Goal: Communication & Community: Ask a question

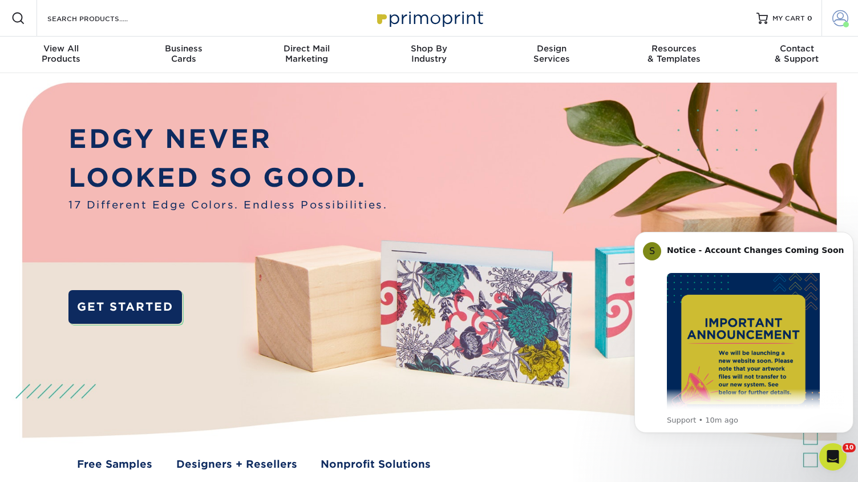
click at [843, 18] on span at bounding box center [841, 18] width 16 height 16
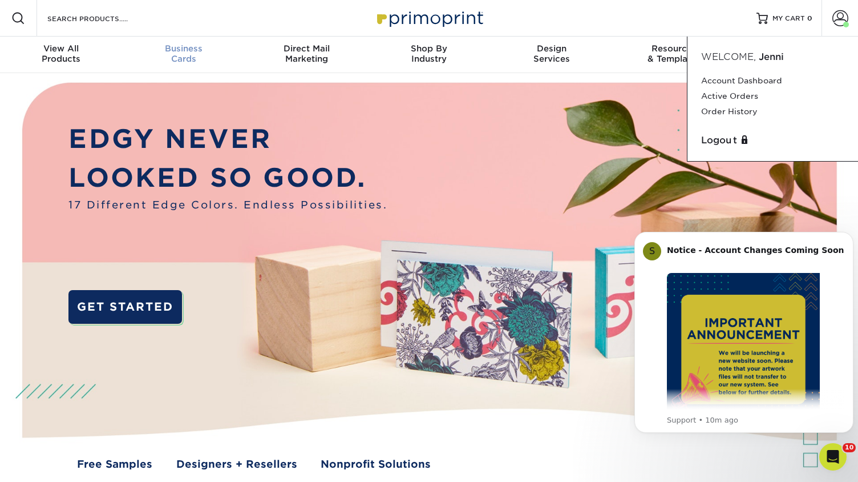
click at [187, 47] on span "Business" at bounding box center [184, 48] width 123 height 10
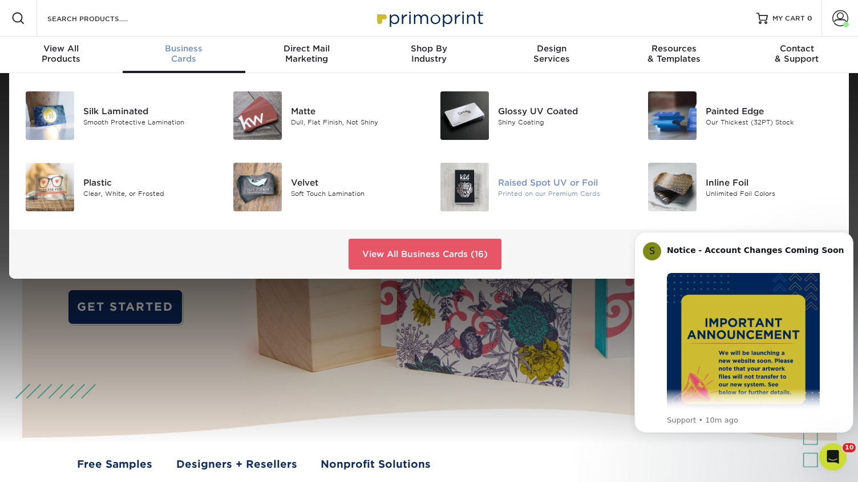
click at [445, 186] on img at bounding box center [465, 187] width 49 height 49
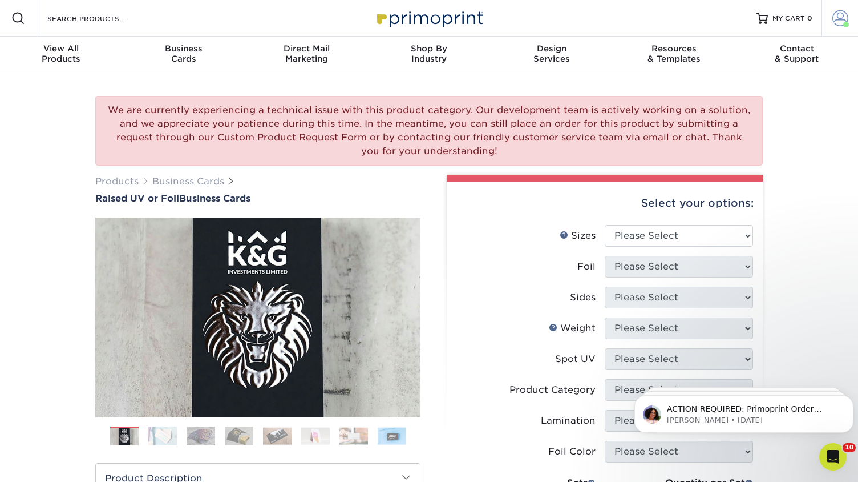
click at [842, 21] on span at bounding box center [841, 18] width 16 height 16
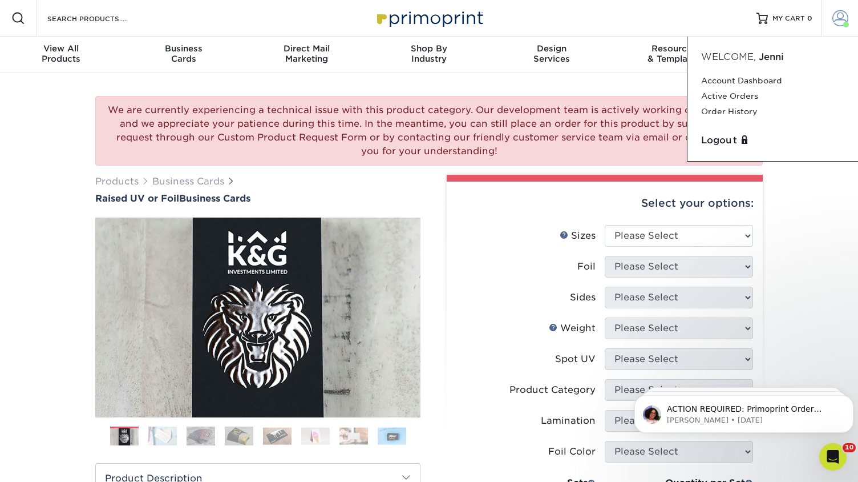
click at [832, 18] on link "Account" at bounding box center [840, 18] width 37 height 37
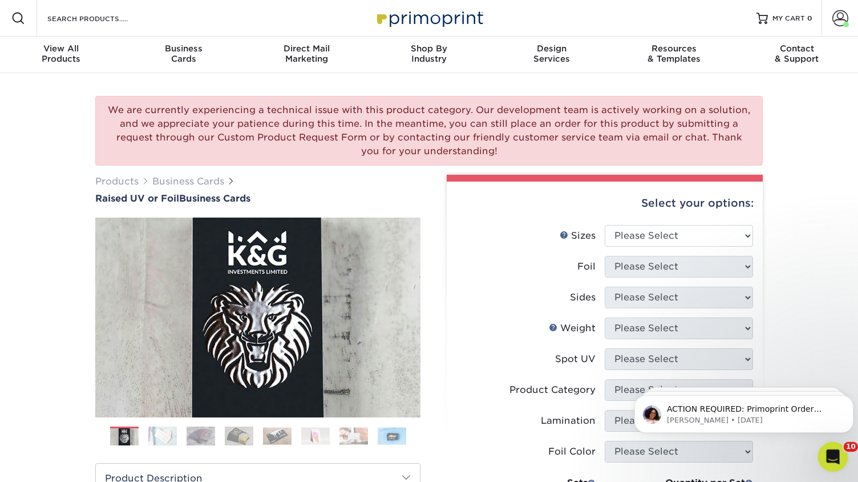
click at [828, 446] on div "Open Intercom Messenger" at bounding box center [832, 455] width 38 height 38
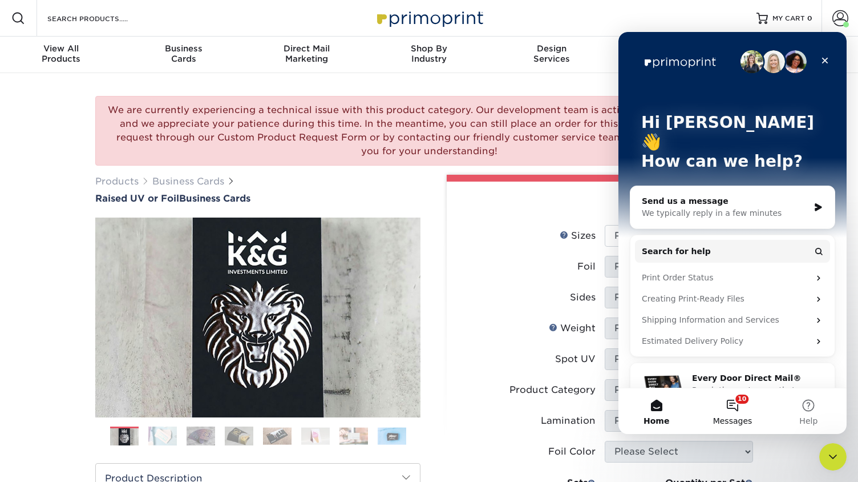
click at [738, 405] on button "10 Messages" at bounding box center [733, 411] width 76 height 46
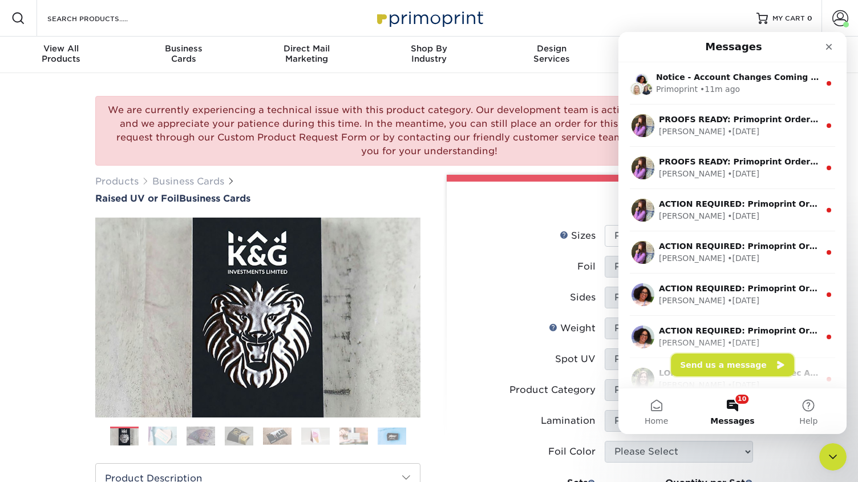
click at [722, 359] on button "Send us a message" at bounding box center [732, 364] width 123 height 23
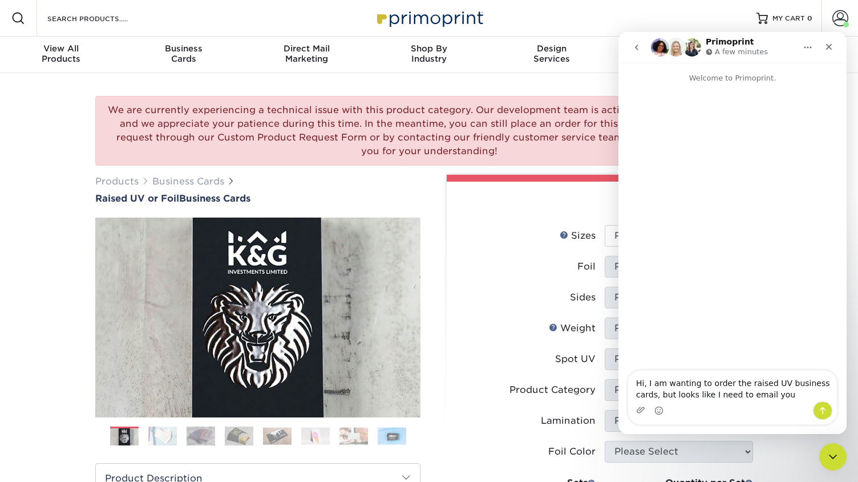
type textarea "Hi, I am wanting to order the raised UV business cards, but looks like I need t…"
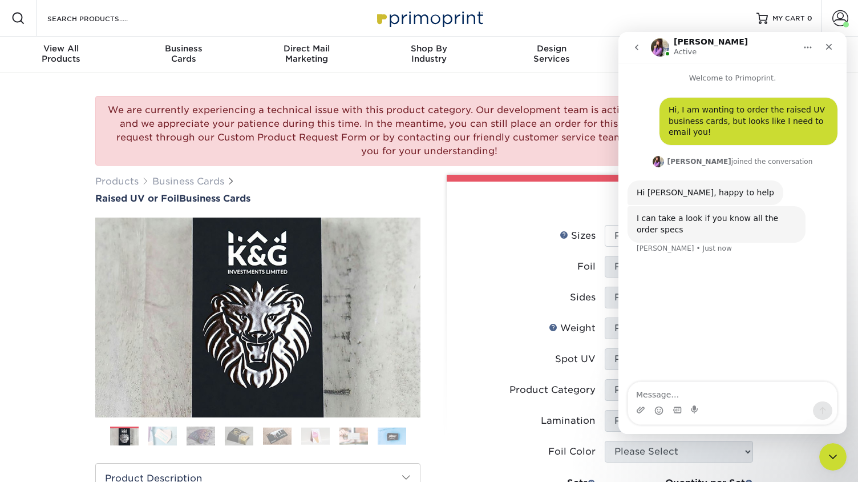
click at [634, 51] on icon "go back" at bounding box center [636, 47] width 9 height 9
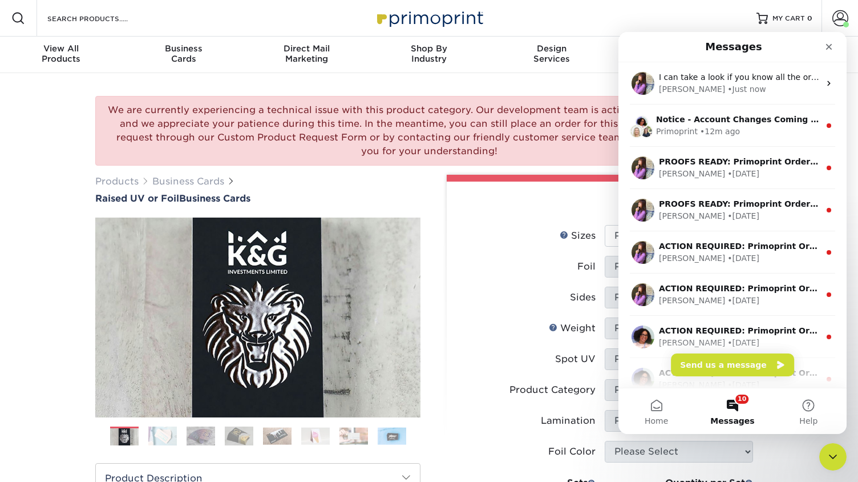
click at [550, 232] on label "Sizes Help Sizes" at bounding box center [531, 236] width 148 height 22
click at [620, 237] on div "ACTION REQUIRED: Primoprint Order 2578-15260-16657 Thank you for placing your p…" at bounding box center [733, 252] width 228 height 42
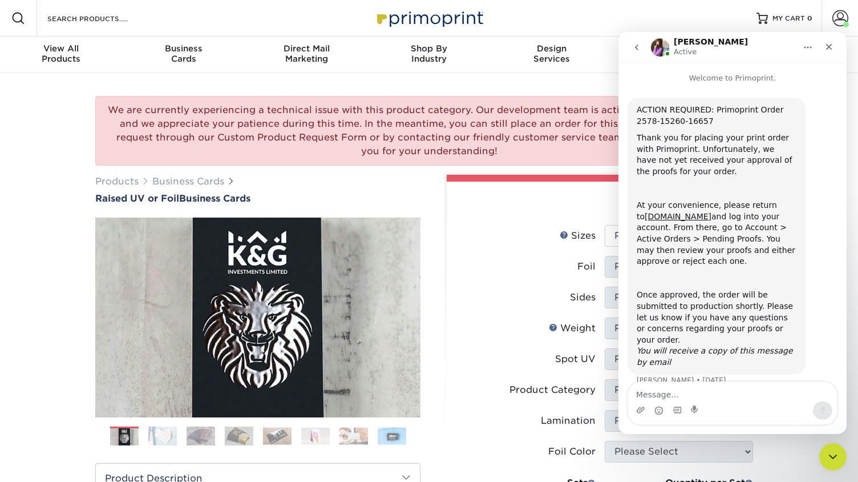
click at [828, 54] on div "Close" at bounding box center [829, 47] width 21 height 21
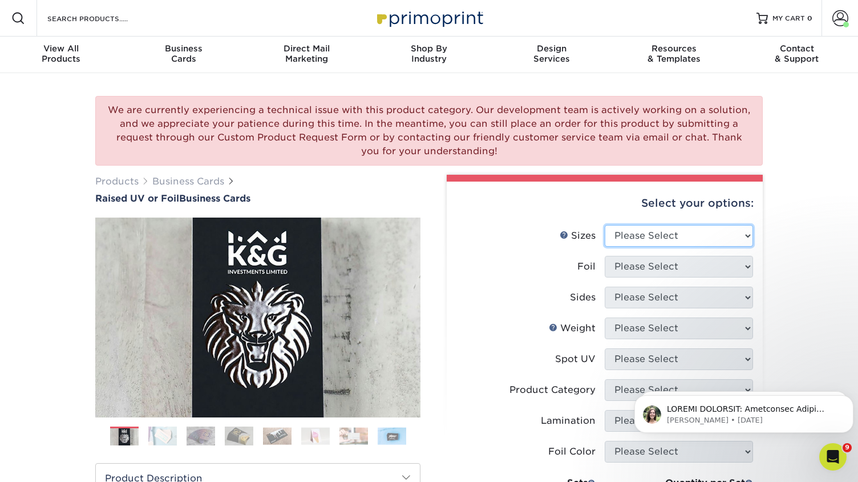
select select "2.00x3.50"
click option "2" x 3.5" - Standard" at bounding box center [0, 0] width 0 height 0
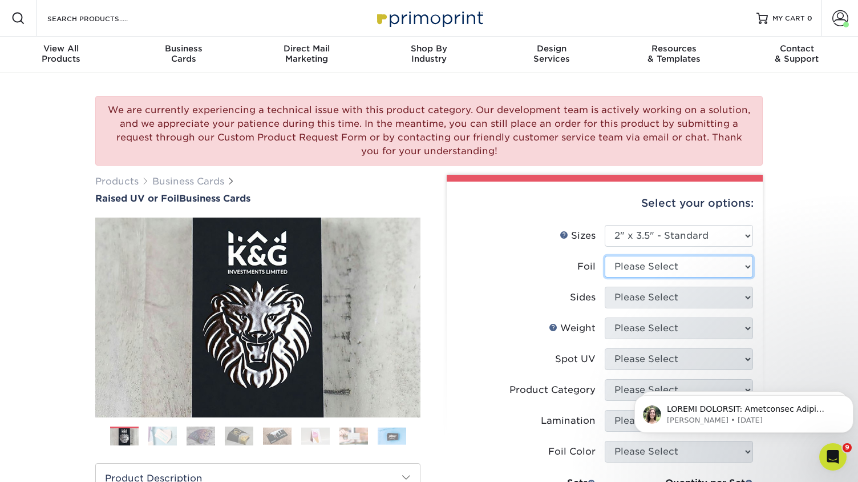
click at [605, 256] on select "Please Select No Yes" at bounding box center [679, 267] width 148 height 22
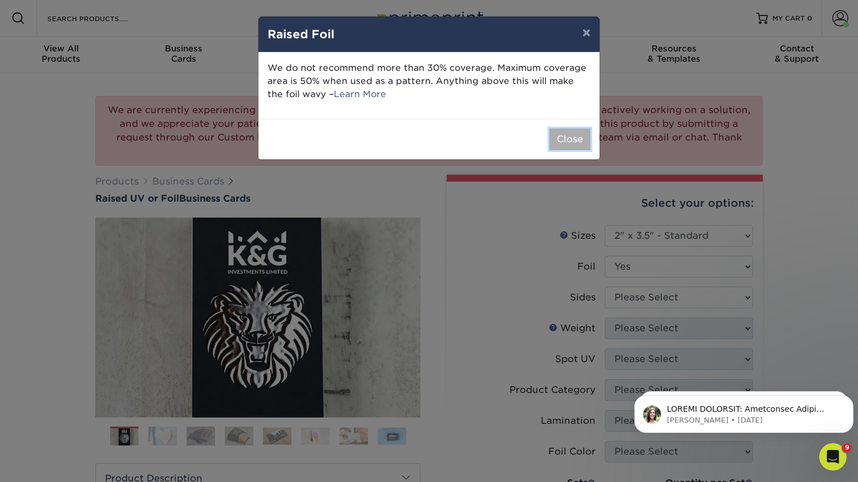
click at [574, 141] on button "Close" at bounding box center [570, 139] width 41 height 22
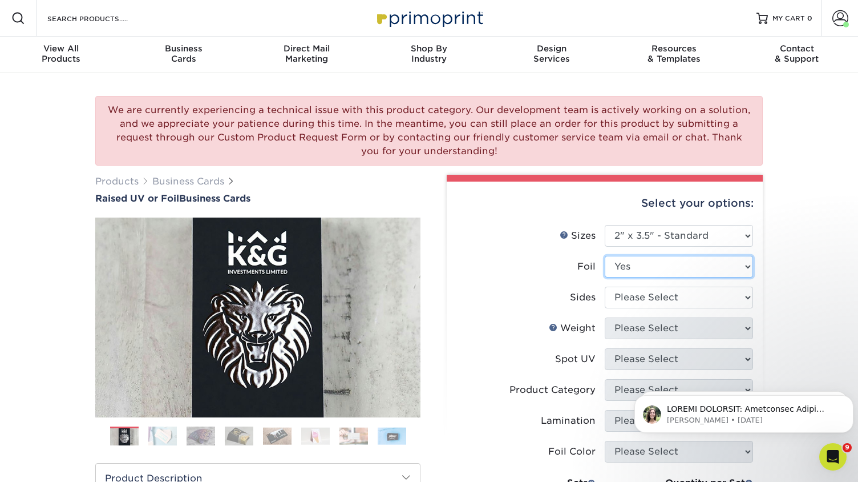
click at [605, 256] on select "Please Select No Yes" at bounding box center [679, 267] width 148 height 22
select select "0"
click at [605, 287] on select "Please Select Print Both Sides Print Front Only" at bounding box center [679, 298] width 148 height 22
select select "13abbda7-1d64-4f25-8bb2-c179b224825d"
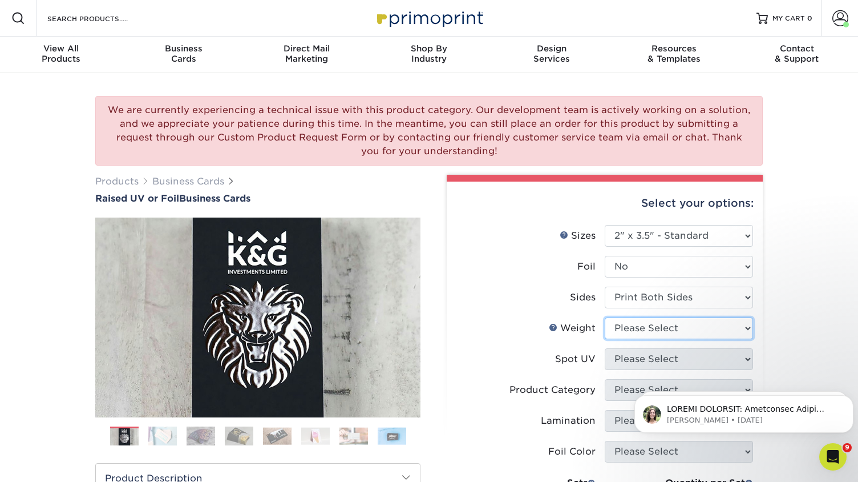
click at [605, 317] on select "Please Select 16PT" at bounding box center [679, 328] width 148 height 22
select select "16PT"
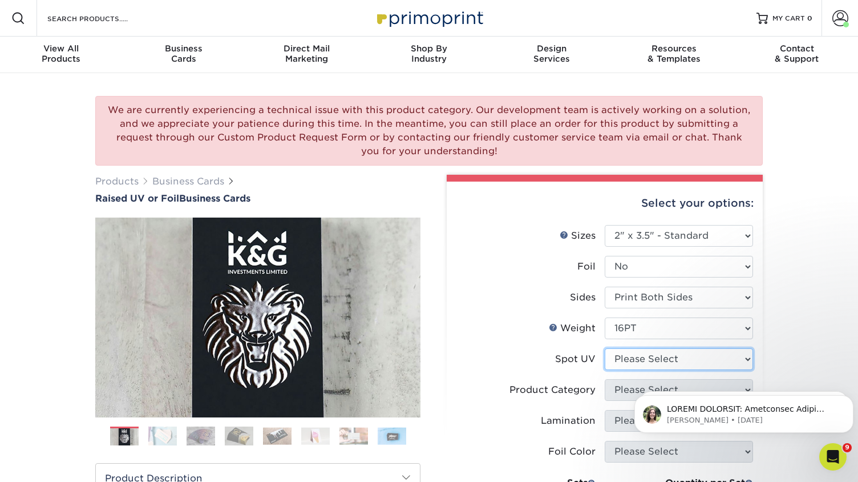
click at [605, 348] on select "Please Select No Spot UV Front Only" at bounding box center [679, 359] width 148 height 22
select select "1"
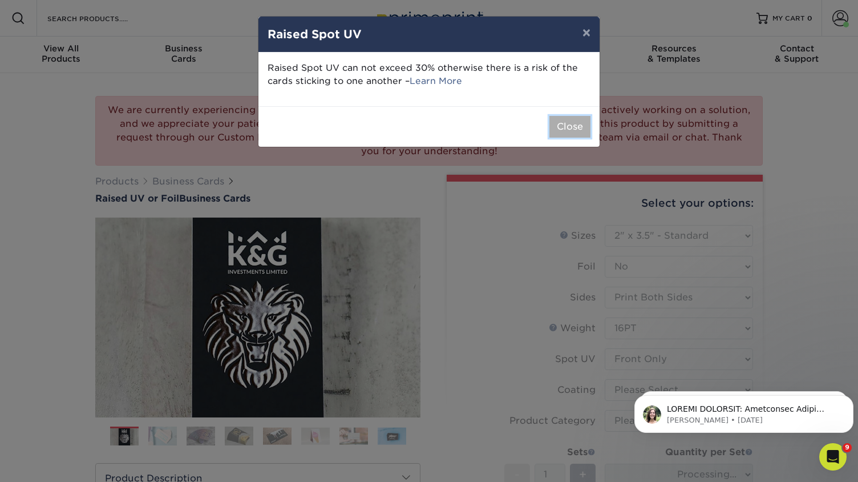
click at [577, 127] on button "Close" at bounding box center [570, 127] width 41 height 22
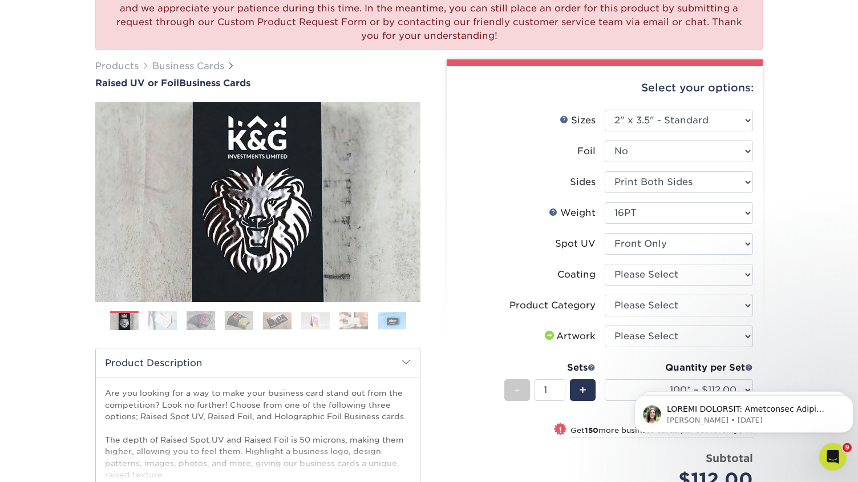
scroll to position [117, 0]
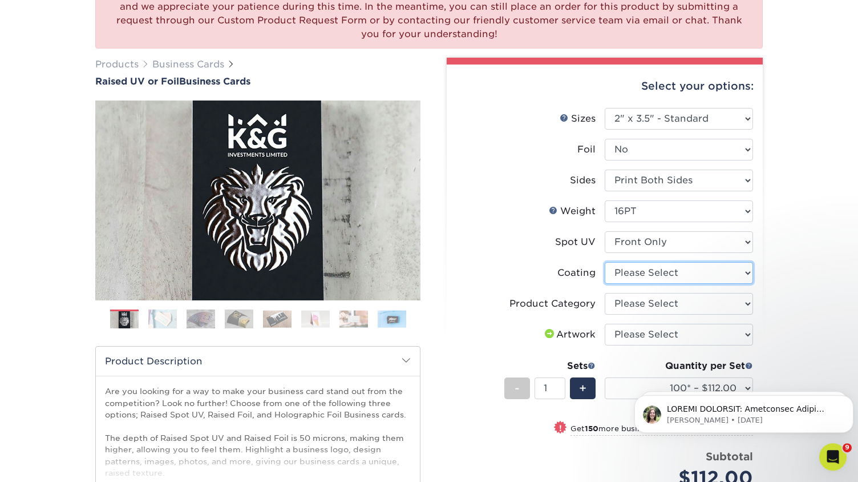
select select "3e7618de-abca-4bda-9f97-8b9129e913d8"
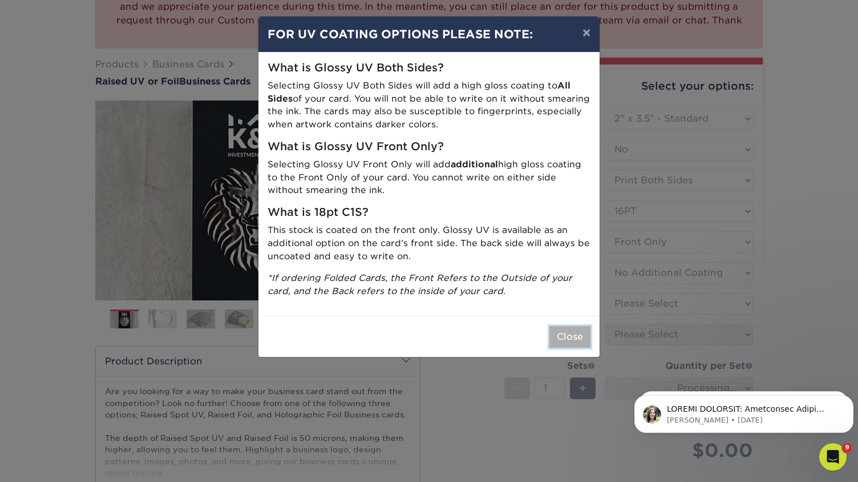
click at [569, 337] on button "Close" at bounding box center [570, 337] width 41 height 22
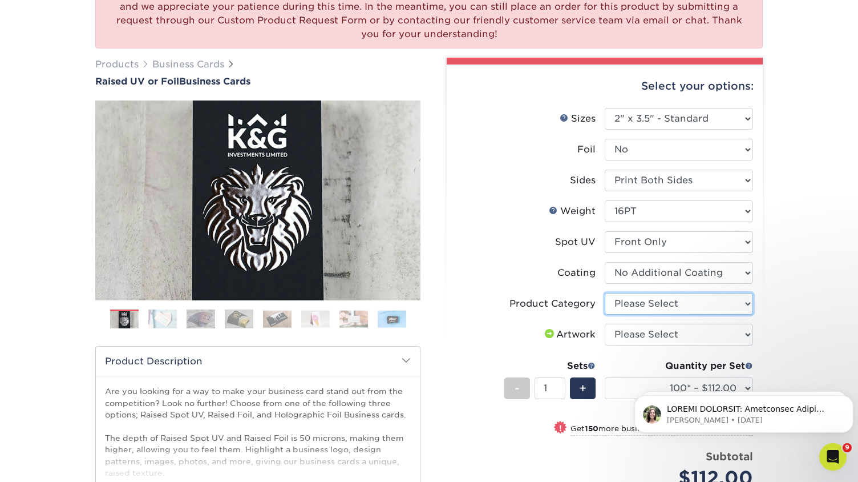
click at [605, 293] on select "Please Select Business Cards" at bounding box center [679, 304] width 148 height 22
select select "3b5148f1-0588-4f88-a218-97bcfdce65c1"
click option "Business Cards" at bounding box center [0, 0] width 0 height 0
click at [605, 324] on select "Please Select I will upload files I need a design - $100" at bounding box center [679, 335] width 148 height 22
select select "upload"
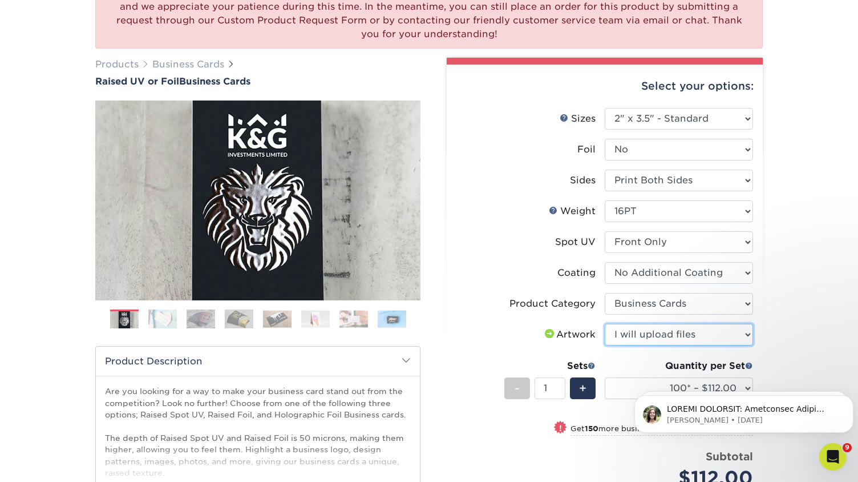
click option "I will upload files" at bounding box center [0, 0] width 0 height 0
click at [812, 235] on div "We are currently experiencing a technical issue with this product category. Our…" at bounding box center [429, 320] width 858 height 728
click at [745, 418] on p "[PERSON_NAME] • [DATE]" at bounding box center [753, 420] width 172 height 10
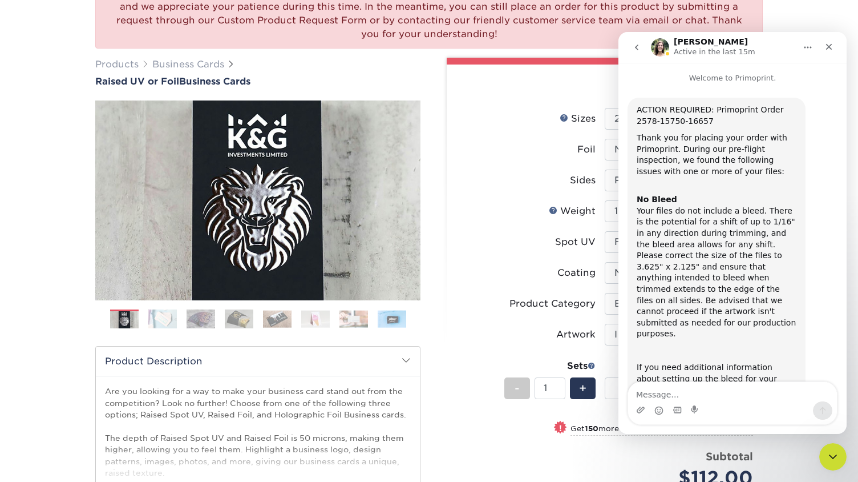
scroll to position [216, 0]
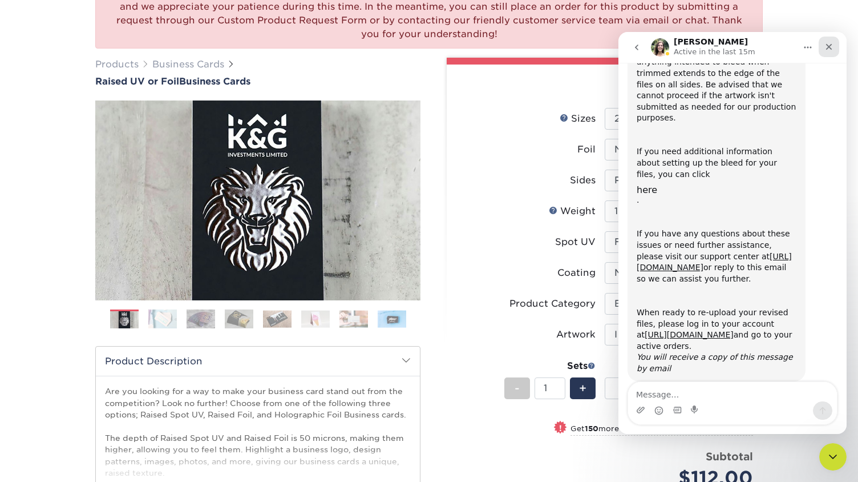
click at [832, 45] on icon "Close" at bounding box center [829, 46] width 9 height 9
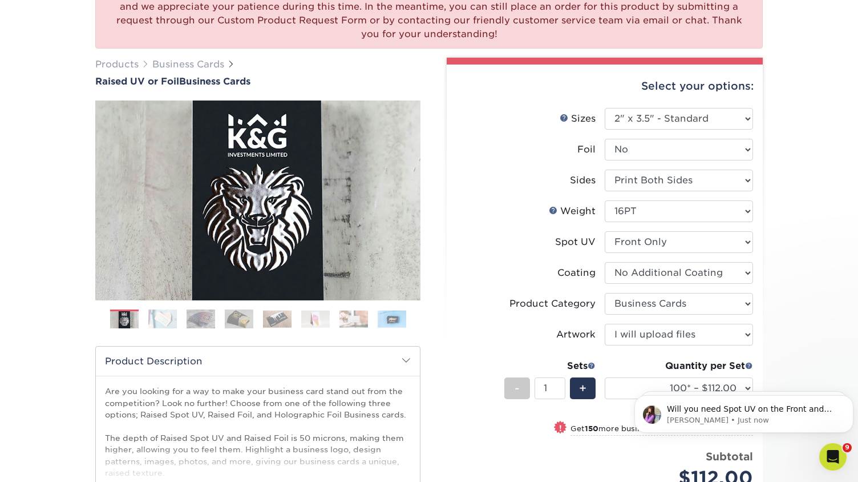
scroll to position [0, 0]
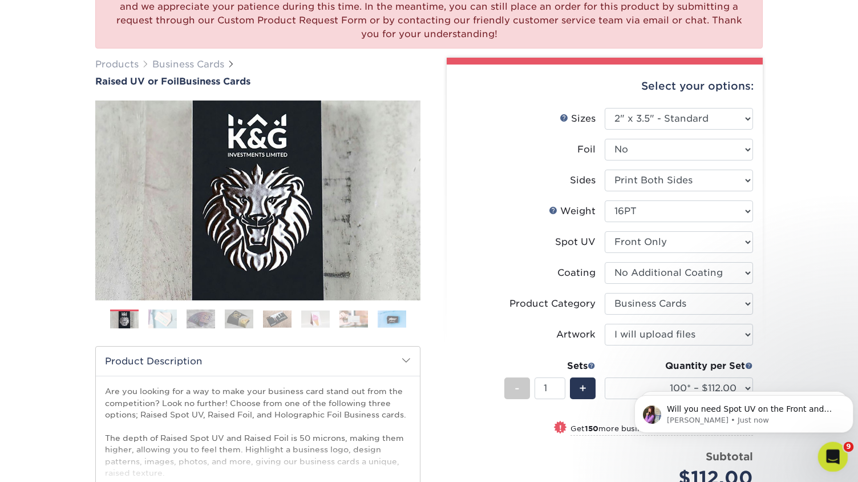
click at [831, 452] on icon "Open Intercom Messenger" at bounding box center [832, 455] width 19 height 19
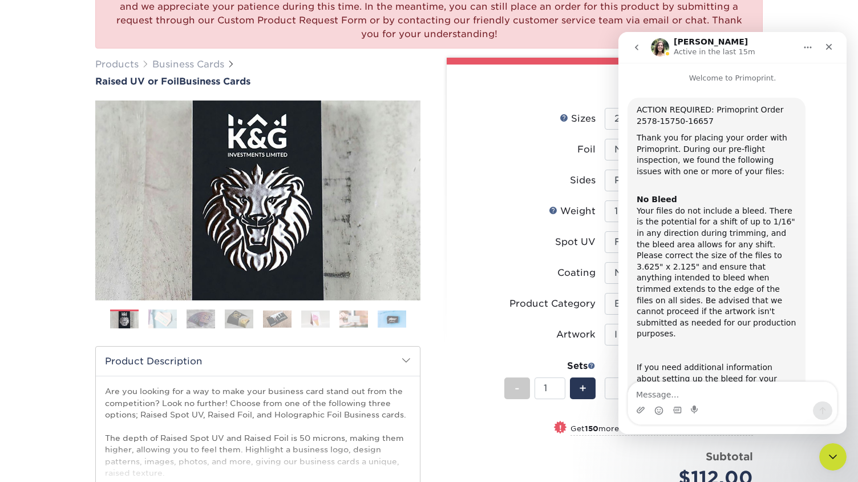
scroll to position [216, 0]
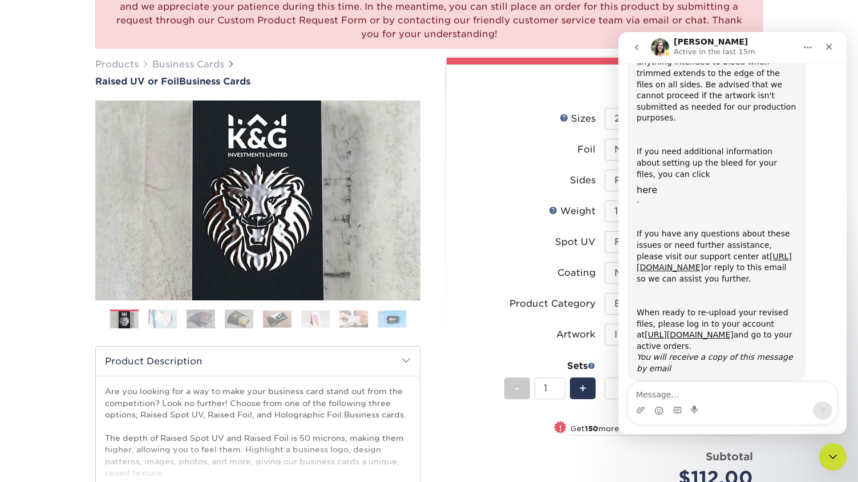
click at [636, 50] on icon "go back" at bounding box center [636, 47] width 9 height 9
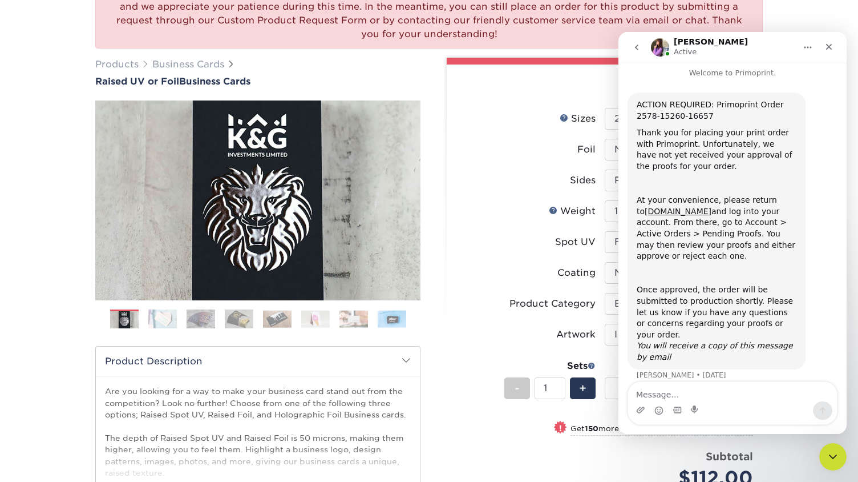
scroll to position [0, 0]
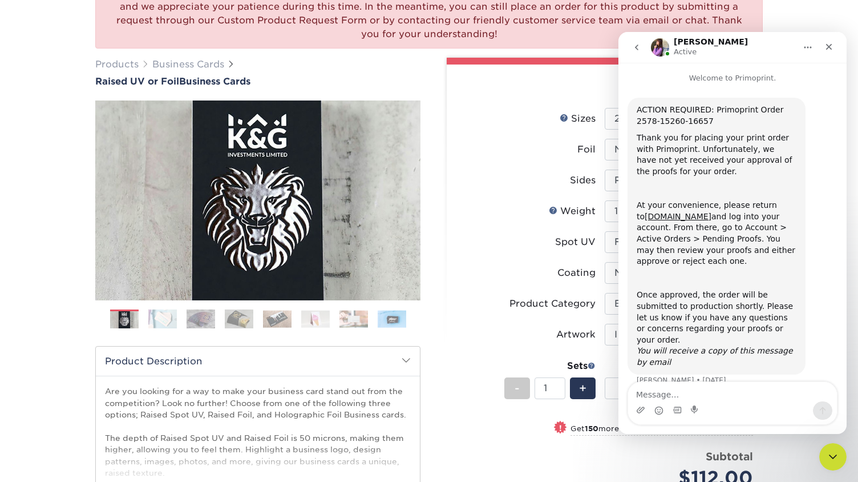
click at [636, 44] on icon "go back" at bounding box center [636, 47] width 9 height 9
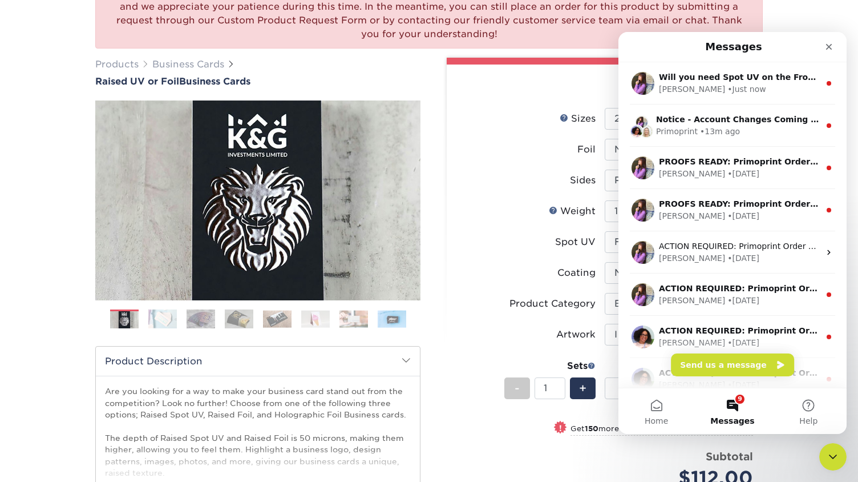
click at [741, 406] on button "9 Messages" at bounding box center [733, 411] width 76 height 46
click at [728, 86] on div "• Just now" at bounding box center [747, 89] width 38 height 12
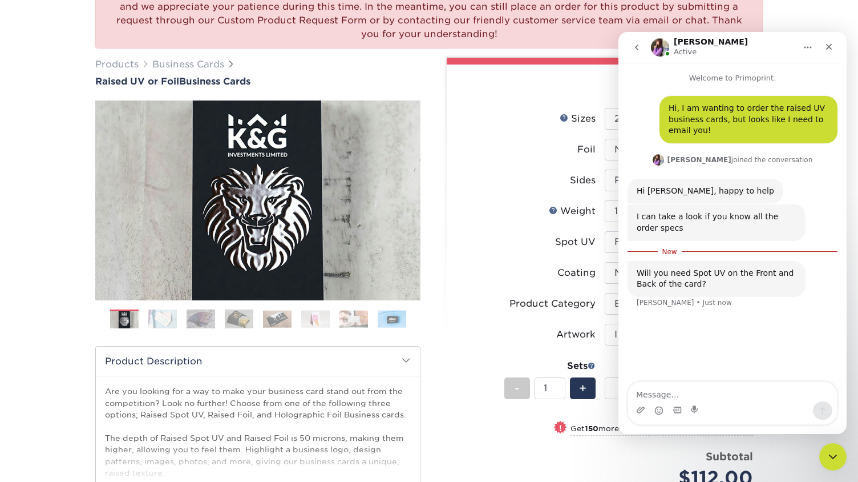
scroll to position [2, 0]
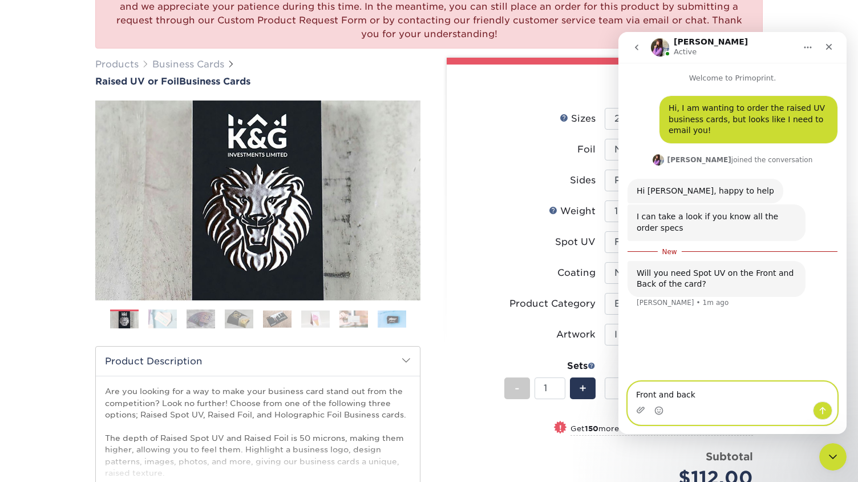
type textarea "Front and back"
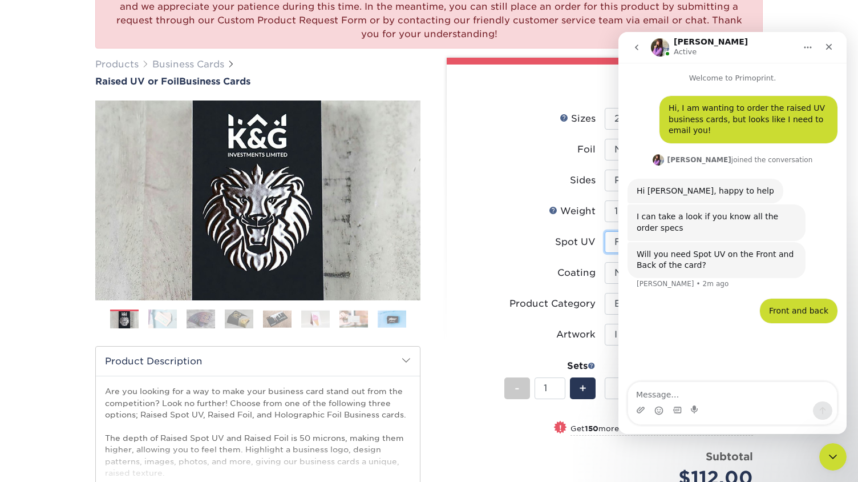
click at [605, 231] on select "Please Select No Spot UV Front Only" at bounding box center [679, 242] width 148 height 22
click at [507, 221] on label "Weight Help Weight" at bounding box center [531, 211] width 148 height 22
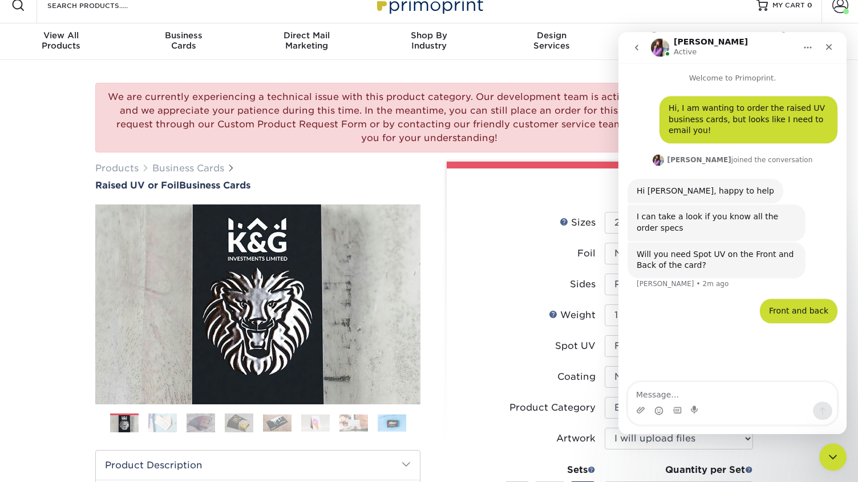
scroll to position [0, 0]
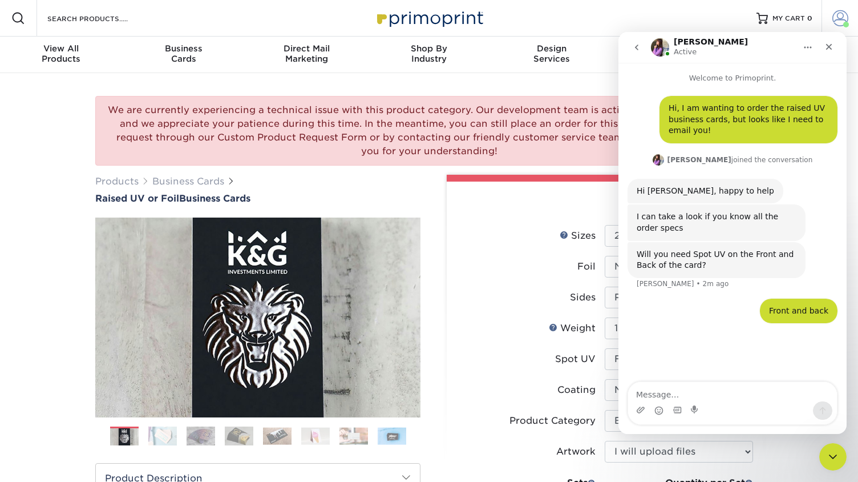
click at [836, 22] on span at bounding box center [841, 18] width 16 height 16
drag, startPoint x: 829, startPoint y: 47, endPoint x: 1449, endPoint y: 70, distance: 620.9
click at [829, 47] on icon "Close" at bounding box center [829, 46] width 9 height 9
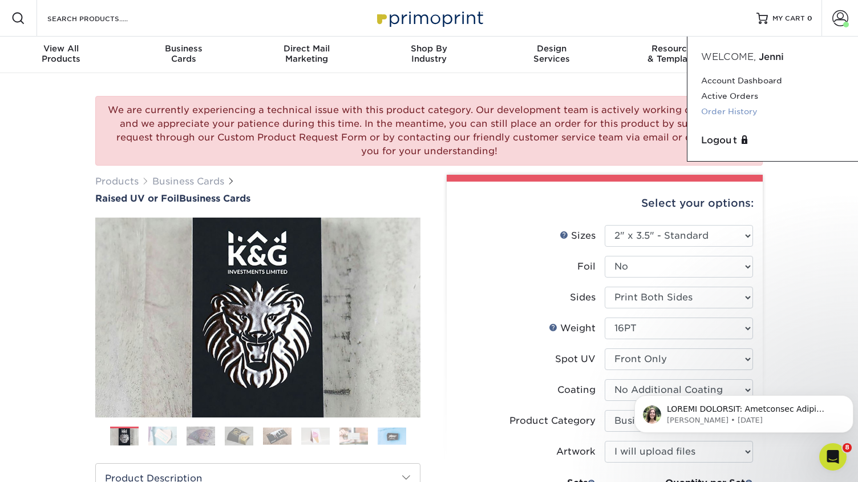
click at [725, 107] on link "Order History" at bounding box center [773, 111] width 143 height 15
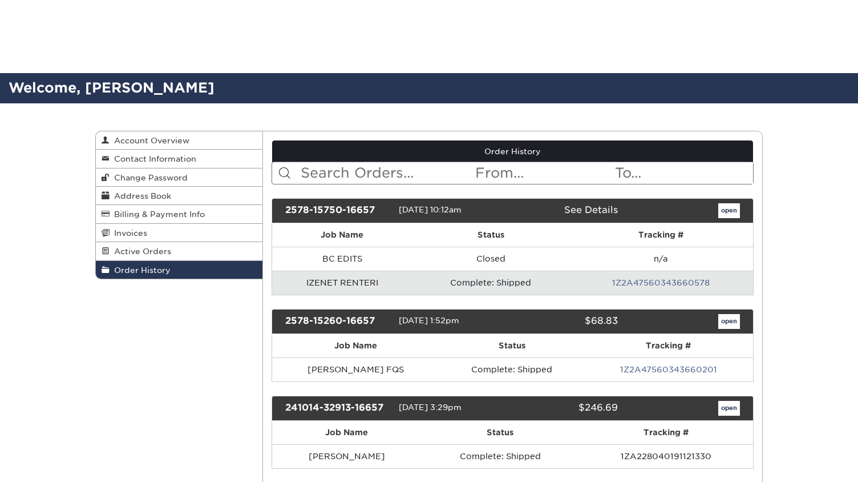
scroll to position [312, 0]
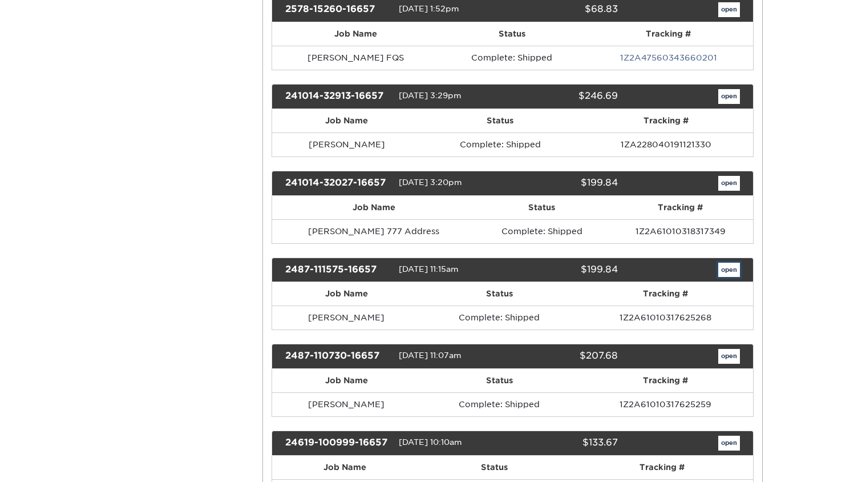
click at [731, 264] on link "open" at bounding box center [730, 270] width 22 height 15
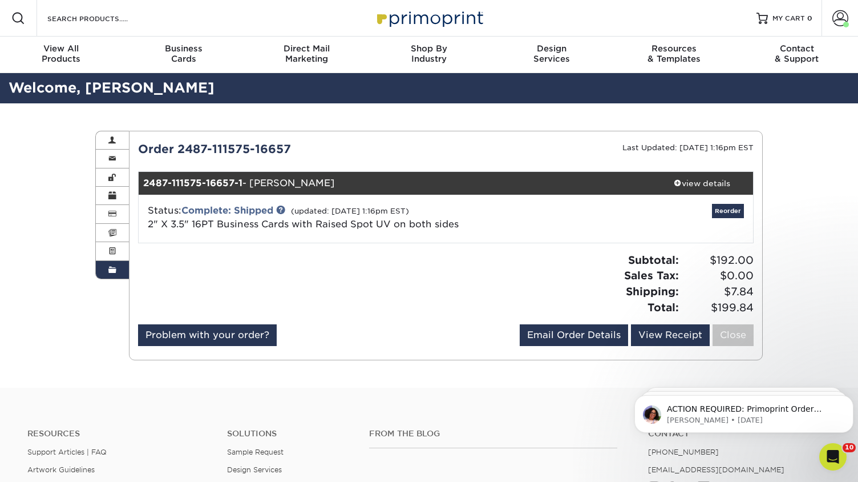
scroll to position [0, 0]
click at [708, 423] on p "[PERSON_NAME] • [DATE]" at bounding box center [753, 420] width 172 height 10
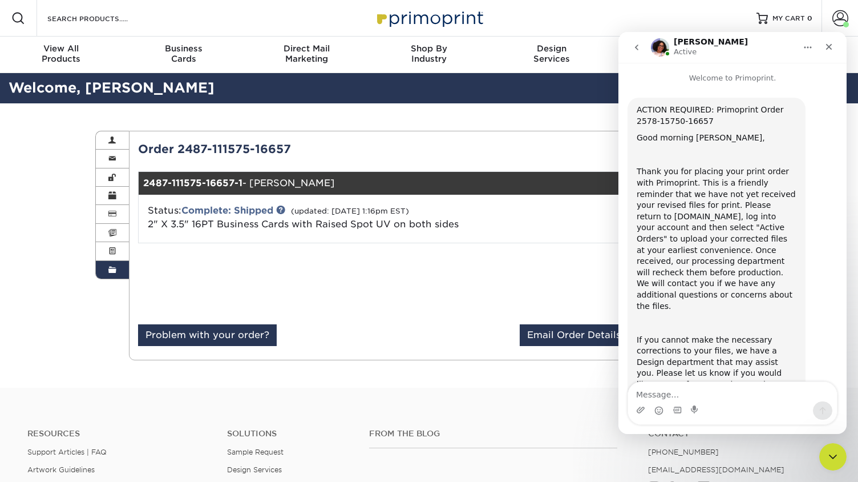
scroll to position [95, 0]
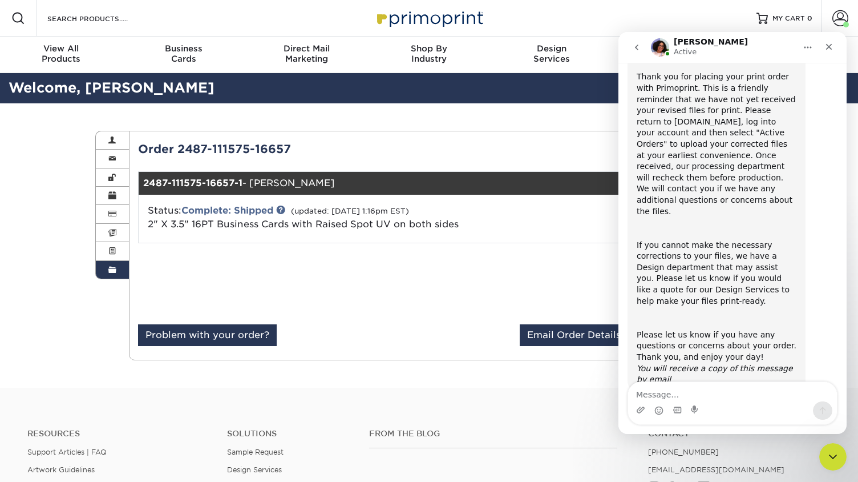
click at [638, 44] on icon "go back" at bounding box center [636, 47] width 9 height 9
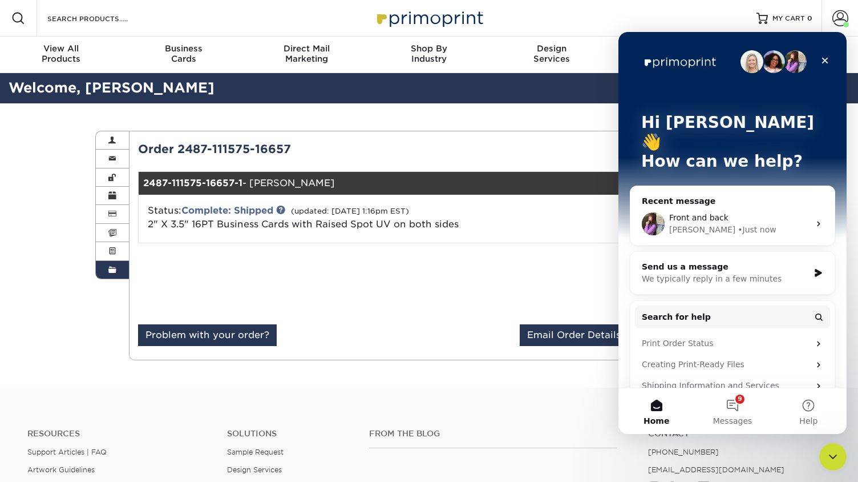
scroll to position [0, 0]
click at [700, 213] on span "Front and back" at bounding box center [699, 217] width 59 height 9
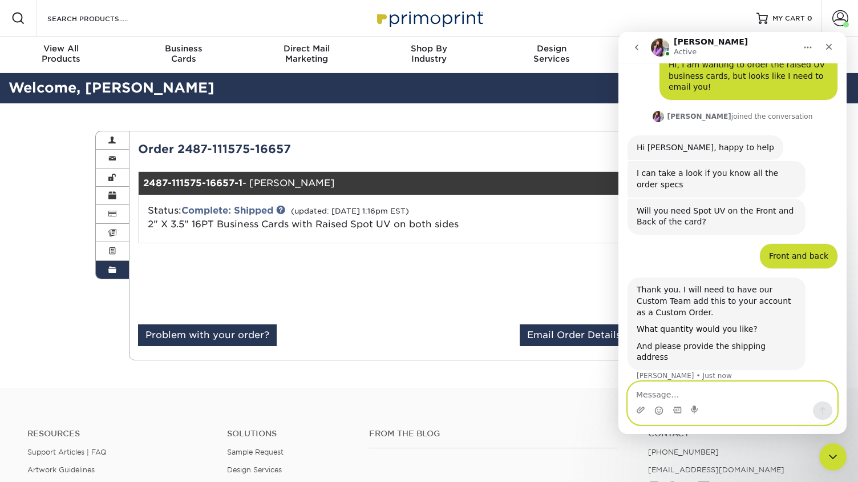
scroll to position [46, 0]
type textarea "4 sets of"
click at [509, 246] on div "Order 2487-111575-16657 Last Updated: 08/12/2024 1:16pm EST 2487-111575-16657-1…" at bounding box center [446, 245] width 616 height 210
click at [636, 49] on icon "go back" at bounding box center [636, 48] width 3 height 6
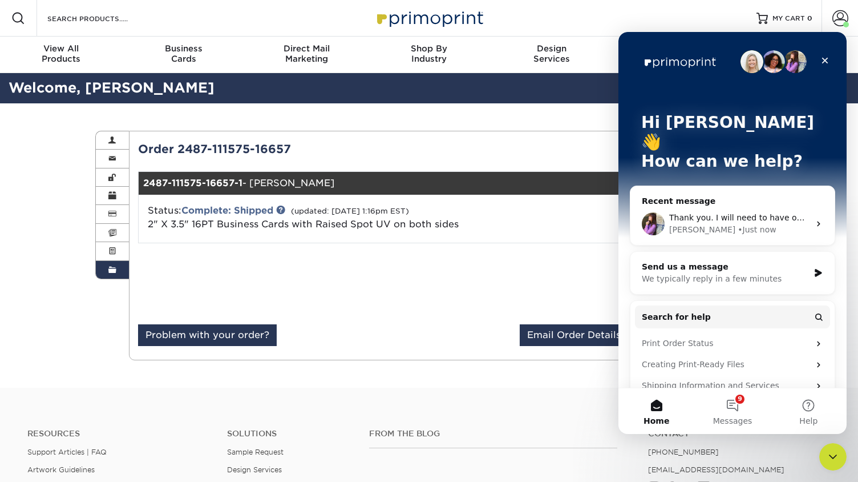
scroll to position [0, 0]
click at [825, 58] on icon "Close" at bounding box center [825, 60] width 9 height 9
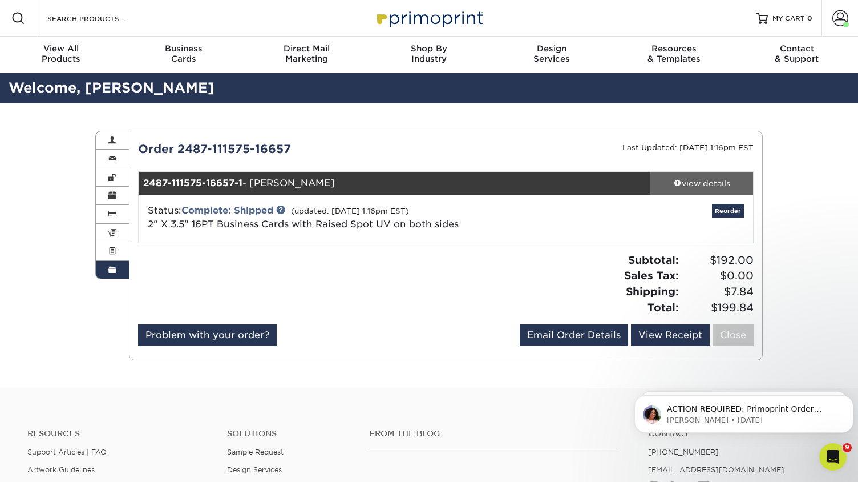
click at [695, 183] on div "view details" at bounding box center [702, 183] width 103 height 11
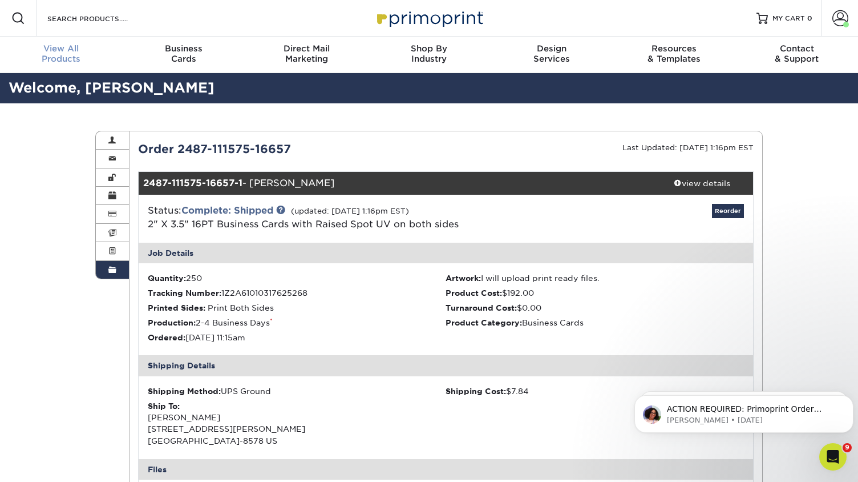
click at [59, 55] on div "View All Products" at bounding box center [61, 53] width 123 height 21
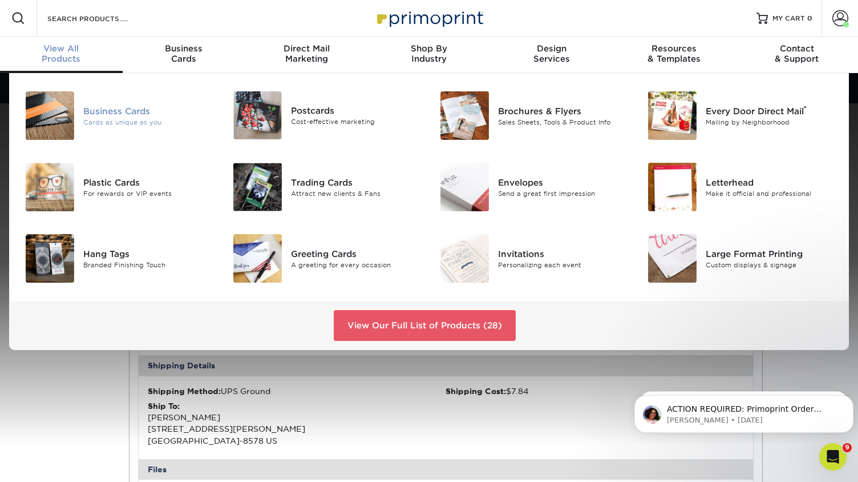
click at [51, 128] on img at bounding box center [50, 115] width 49 height 49
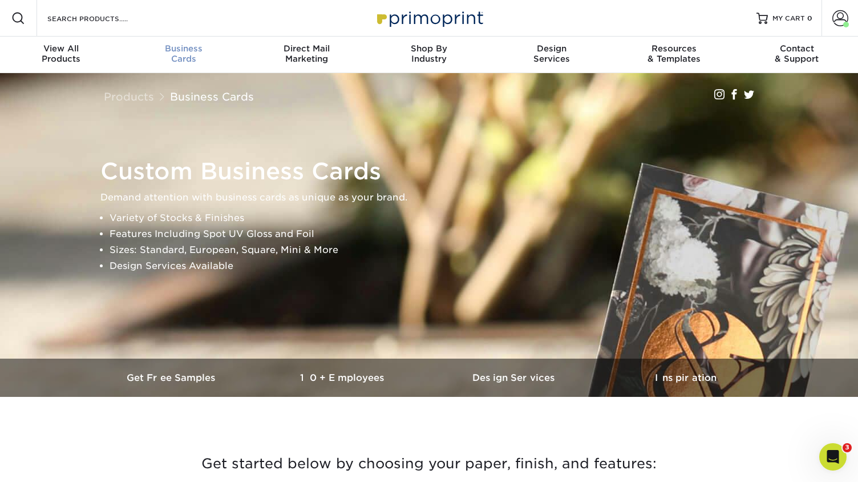
click at [192, 54] on div "Business Cards" at bounding box center [184, 53] width 123 height 21
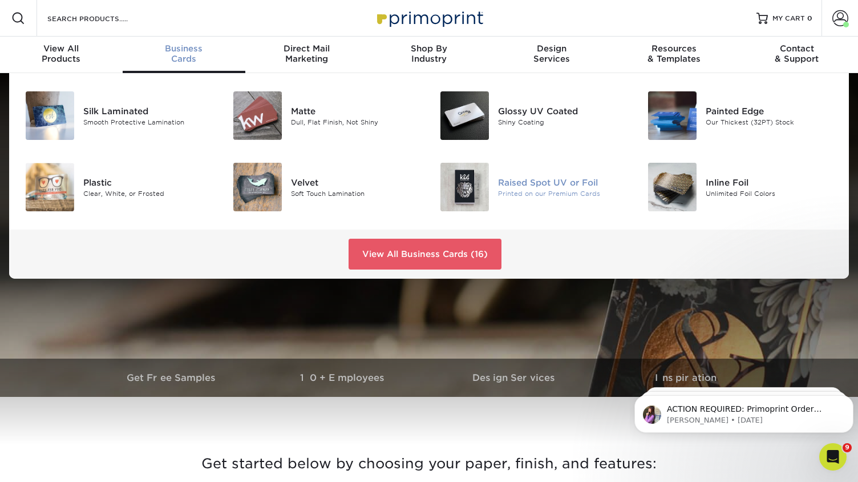
click at [464, 188] on img at bounding box center [465, 187] width 49 height 49
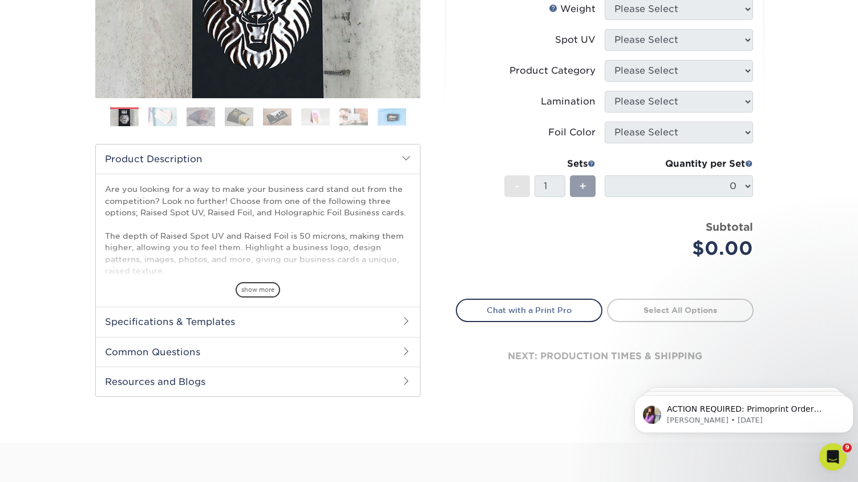
scroll to position [317, 0]
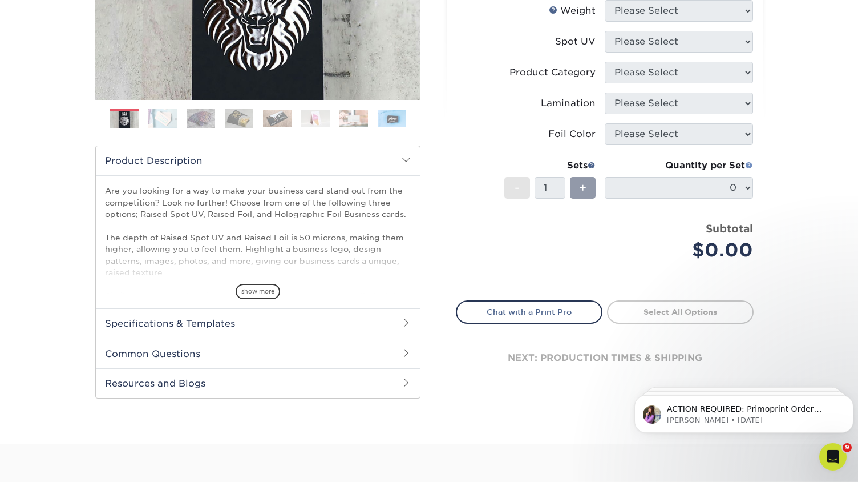
click at [747, 167] on span at bounding box center [749, 165] width 8 height 8
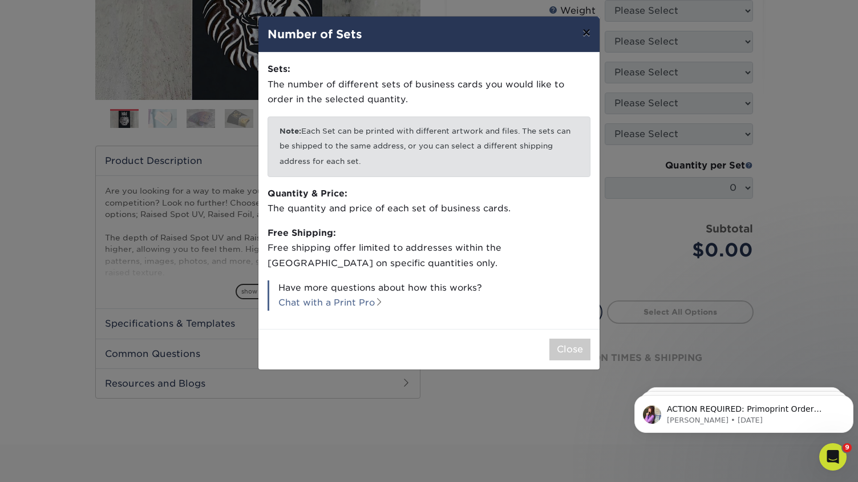
click at [589, 30] on button "×" at bounding box center [587, 33] width 26 height 32
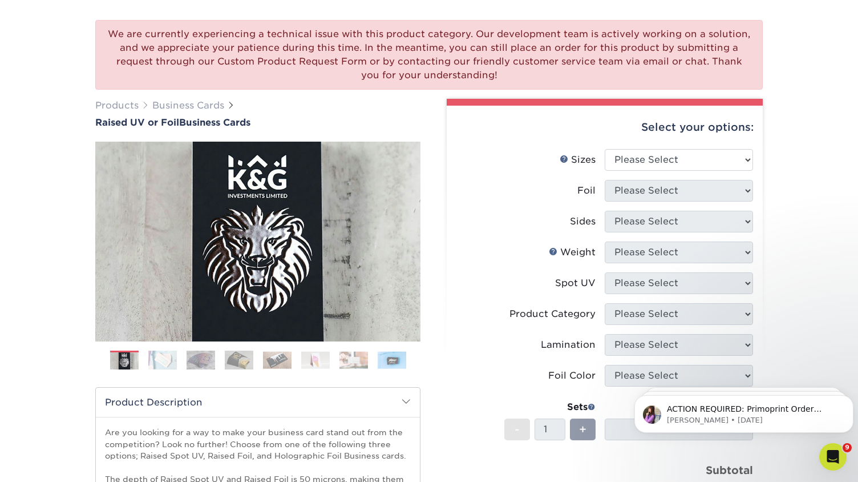
scroll to position [75, 0]
click at [605, 150] on select "Please Select 2" x 3.5" - Standard" at bounding box center [679, 161] width 148 height 22
select select "2.00x3.50"
click option "2" x 3.5" - Standard" at bounding box center [0, 0] width 0 height 0
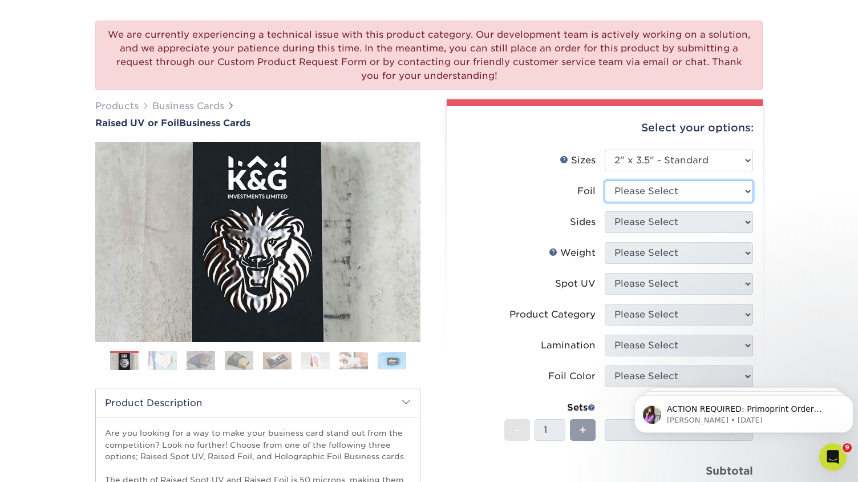
click at [605, 180] on select "Please Select No Yes" at bounding box center [679, 191] width 148 height 22
select select "0"
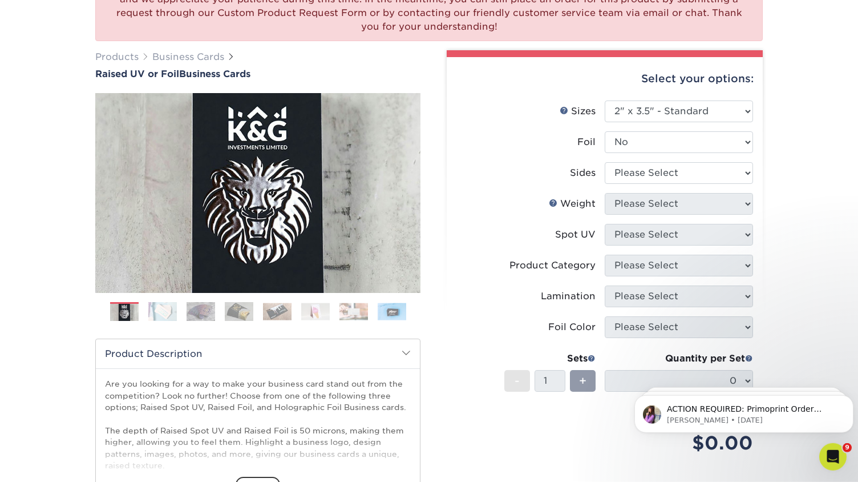
scroll to position [130, 0]
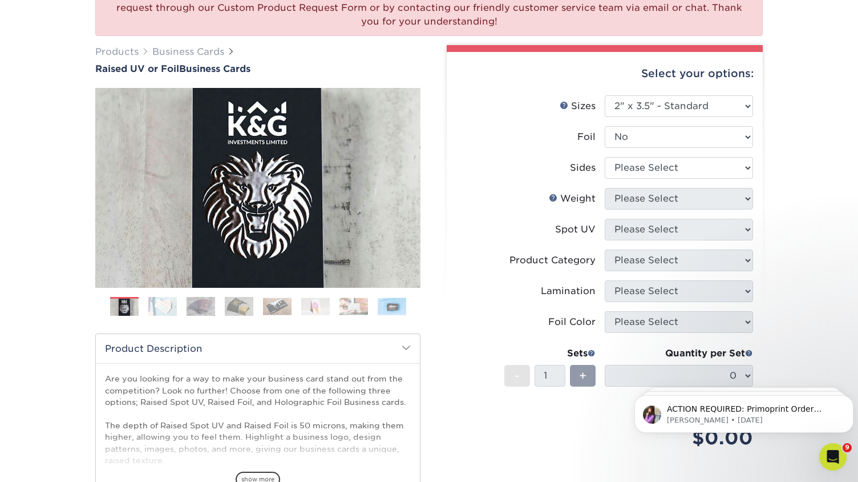
click at [639, 182] on li "Sides Please Select Print Both Sides Print Front Only" at bounding box center [605, 172] width 297 height 31
click at [715, 422] on p "[PERSON_NAME] • [DATE]" at bounding box center [753, 420] width 172 height 10
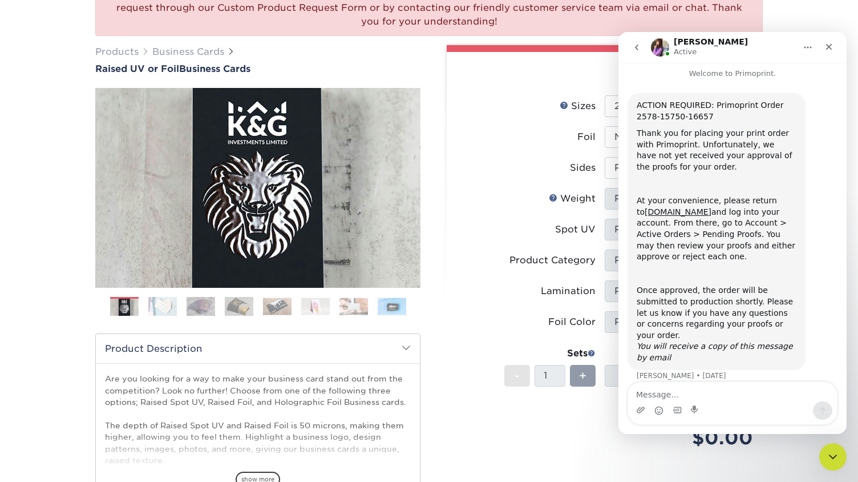
scroll to position [5, 0]
click at [633, 47] on icon "go back" at bounding box center [636, 47] width 9 height 9
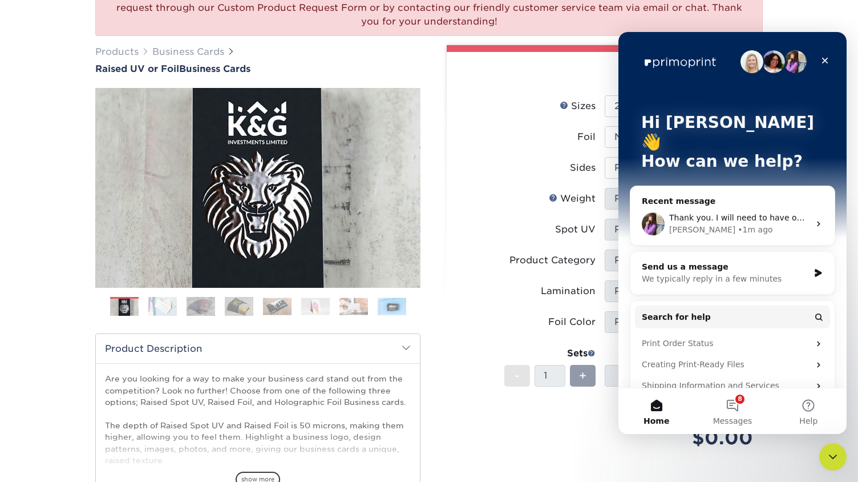
click at [738, 224] on div "• 1m ago" at bounding box center [755, 230] width 35 height 12
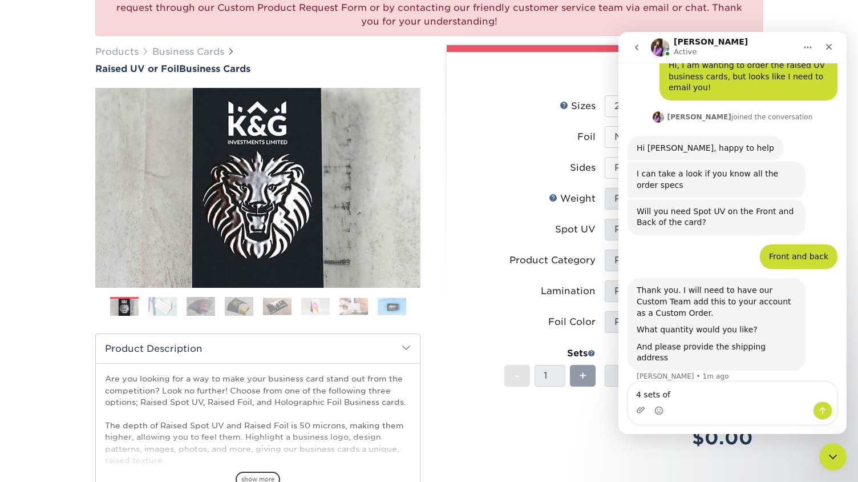
scroll to position [46, 0]
drag, startPoint x: 695, startPoint y: 392, endPoint x: 569, endPoint y: 399, distance: 126.3
click at [628, 399] on textarea "4 sets of" at bounding box center [732, 391] width 209 height 19
type textarea "what are the smaller quantity options?"
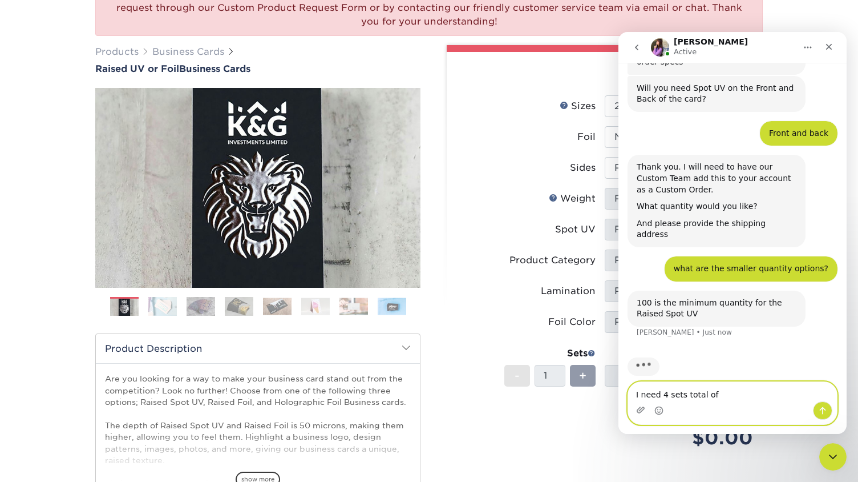
scroll to position [168, 0]
type textarea "I need 4 sets total of 100 cards then please"
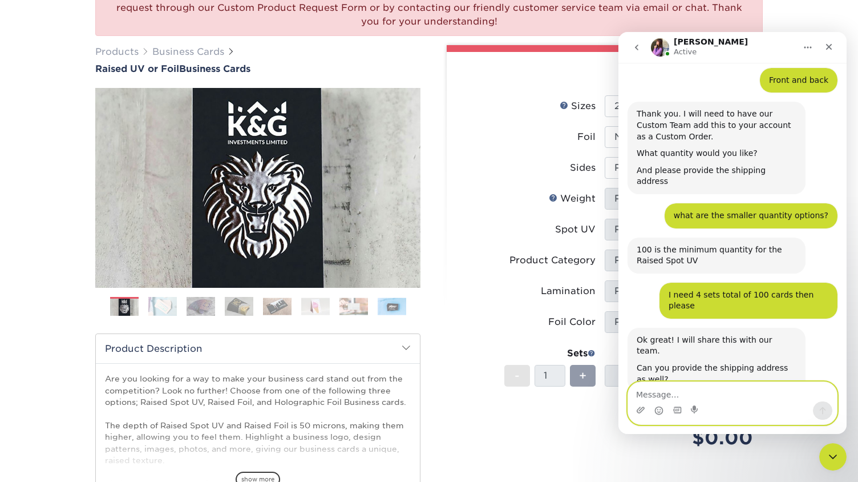
scroll to position [220, 0]
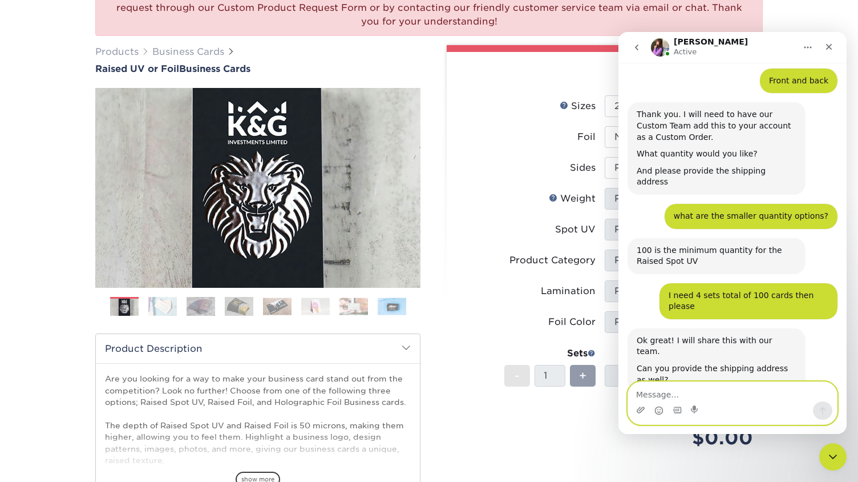
paste textarea "[STREET_ADDRESS][PERSON_NAME]"
click at [636, 394] on div "Intercom messenger" at bounding box center [632, 397] width 9 height 9
click at [638, 393] on textarea "[STREET_ADDRESS][PERSON_NAME]" at bounding box center [732, 391] width 209 height 19
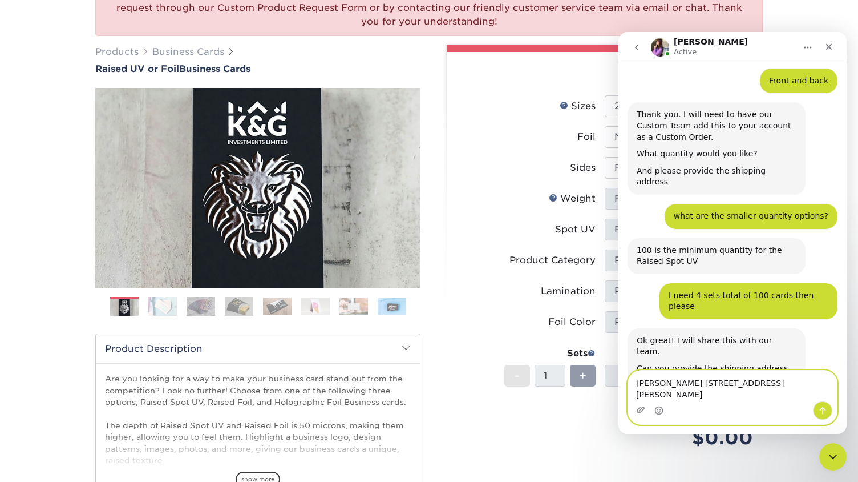
type textarea "[PERSON_NAME] [STREET_ADDRESS][PERSON_NAME]"
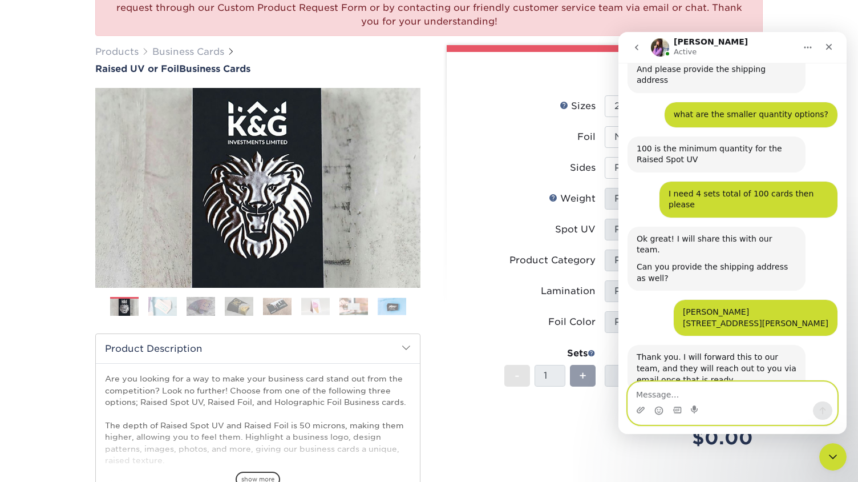
scroll to position [322, 0]
type textarea "thank you!"
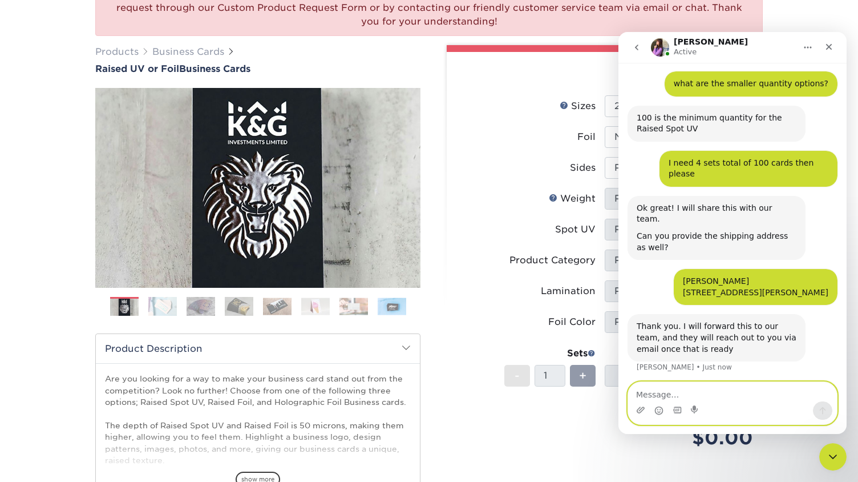
scroll to position [356, 0]
